Goal: Transaction & Acquisition: Purchase product/service

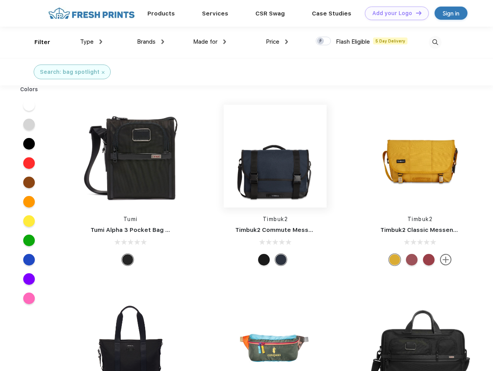
scroll to position [0, 0]
click at [394, 13] on link "Add your Logo Design Tool" at bounding box center [397, 14] width 64 height 14
click at [0, 0] on div "Design Tool" at bounding box center [0, 0] width 0 height 0
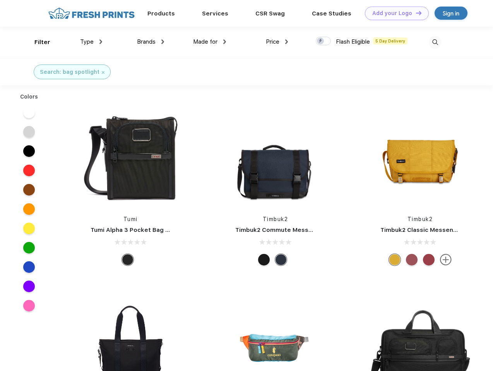
click at [415, 13] on link "Add your Logo Design Tool" at bounding box center [397, 14] width 64 height 14
click at [37, 42] on div "Filter" at bounding box center [42, 42] width 16 height 9
click at [91, 42] on span "Type" at bounding box center [87, 41] width 14 height 7
click at [150, 42] on span "Brands" at bounding box center [146, 41] width 19 height 7
click at [210, 42] on span "Made for" at bounding box center [205, 41] width 24 height 7
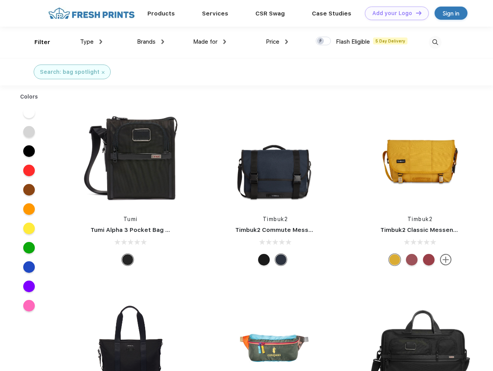
click at [277, 42] on span "Price" at bounding box center [273, 41] width 14 height 7
click at [323, 41] on div at bounding box center [323, 41] width 15 height 9
click at [321, 41] on input "checkbox" at bounding box center [318, 38] width 5 height 5
click at [435, 42] on img at bounding box center [435, 42] width 13 height 13
